Goal: Check status: Check status

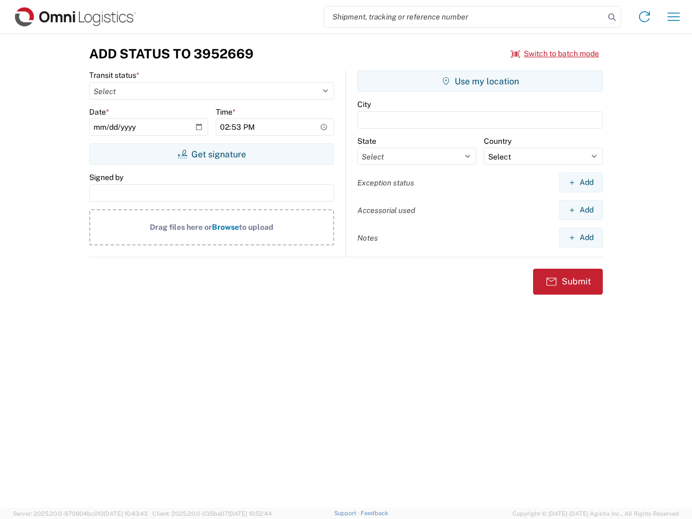
click at [464, 17] on input "search" at bounding box center [464, 16] width 280 height 21
click at [612, 17] on icon at bounding box center [611, 17] width 15 height 15
click at [644, 17] on icon at bounding box center [644, 16] width 17 height 17
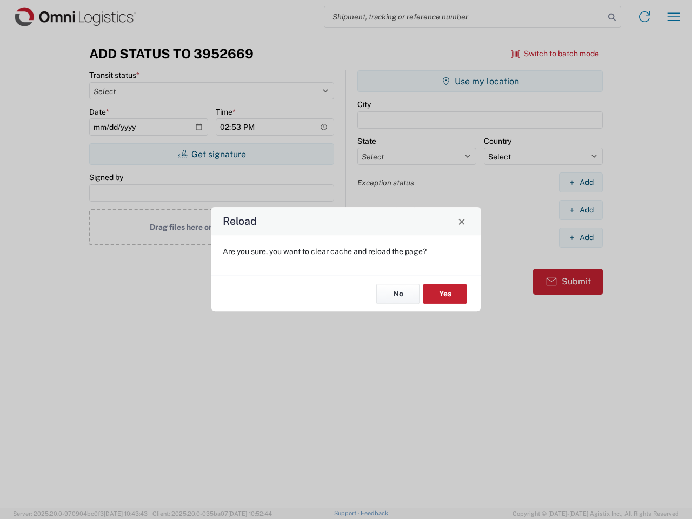
click at [555, 54] on div "Reload Are you sure, you want to clear cache and reload the page? No Yes" at bounding box center [346, 259] width 692 height 519
click at [211, 154] on div "Reload Are you sure, you want to clear cache and reload the page? No Yes" at bounding box center [346, 259] width 692 height 519
click at [480, 81] on div "Reload Are you sure, you want to clear cache and reload the page? No Yes" at bounding box center [346, 259] width 692 height 519
click at [581, 182] on div "Reload Are you sure, you want to clear cache and reload the page? No Yes" at bounding box center [346, 259] width 692 height 519
click at [581, 210] on div "Reload Are you sure, you want to clear cache and reload the page? No Yes" at bounding box center [346, 259] width 692 height 519
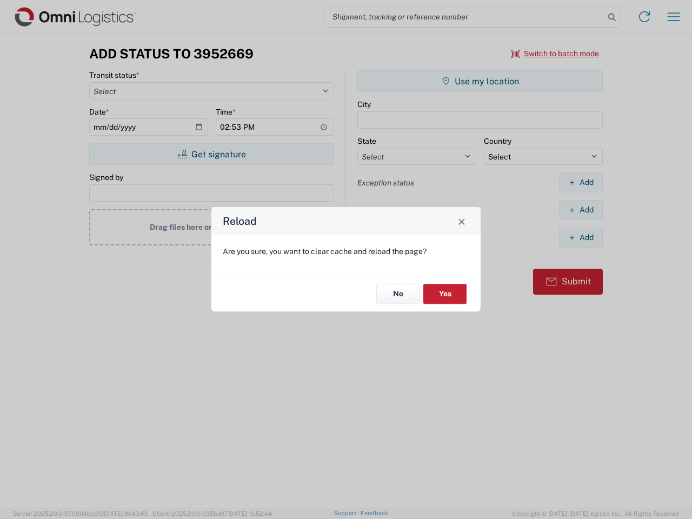
click at [581, 237] on div "Reload Are you sure, you want to clear cache and reload the page? No Yes" at bounding box center [346, 259] width 692 height 519
